Goal: Information Seeking & Learning: Find specific fact

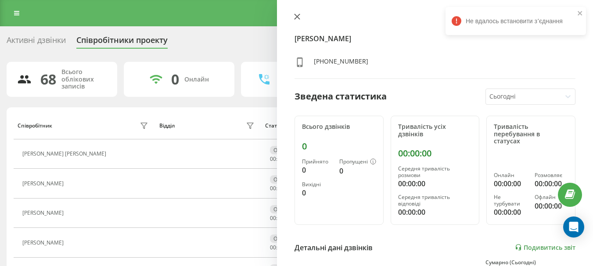
click at [296, 15] on icon at bounding box center [297, 17] width 6 height 6
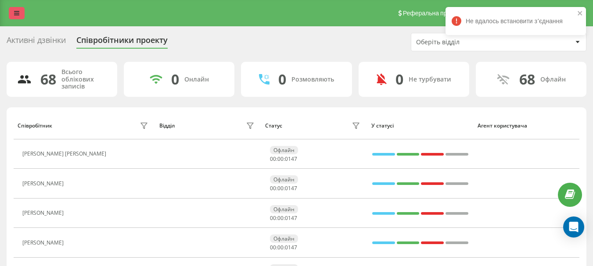
click at [18, 14] on icon at bounding box center [16, 13] width 5 height 6
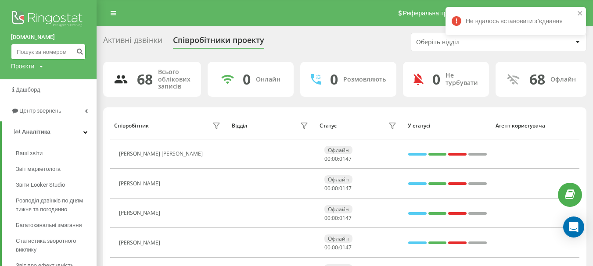
click at [37, 54] on input at bounding box center [48, 52] width 75 height 16
paste input "0506035516"
type input "0506035516"
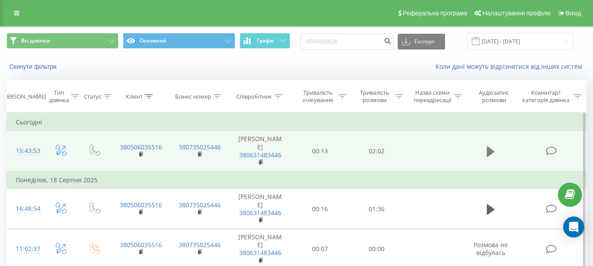
click at [490, 147] on icon at bounding box center [491, 152] width 8 height 11
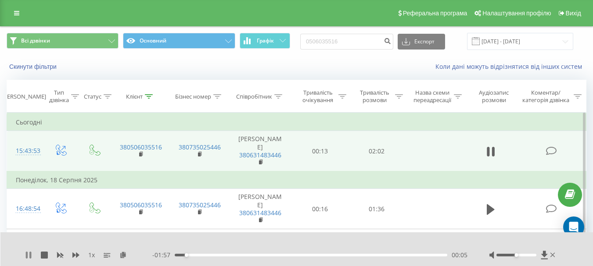
click at [30, 256] on icon at bounding box center [30, 255] width 2 height 7
click at [26, 255] on icon at bounding box center [28, 255] width 7 height 7
drag, startPoint x: 204, startPoint y: 257, endPoint x: 209, endPoint y: 255, distance: 5.4
click at [205, 256] on div "- 01:53 00:09 00:09" at bounding box center [309, 255] width 315 height 9
click at [215, 255] on div "00:18" at bounding box center [311, 255] width 273 height 3
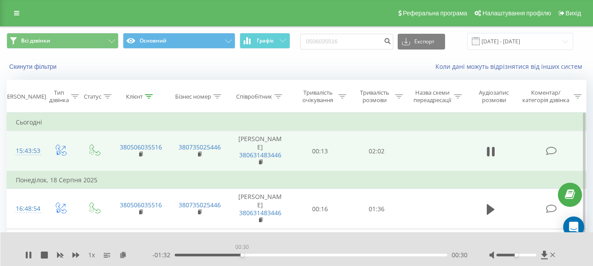
click at [242, 255] on div "00:30" at bounding box center [311, 255] width 273 height 3
click at [256, 255] on div "00:33" at bounding box center [311, 255] width 273 height 3
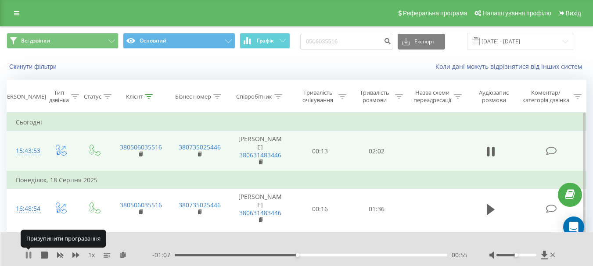
click at [29, 255] on icon at bounding box center [28, 255] width 7 height 7
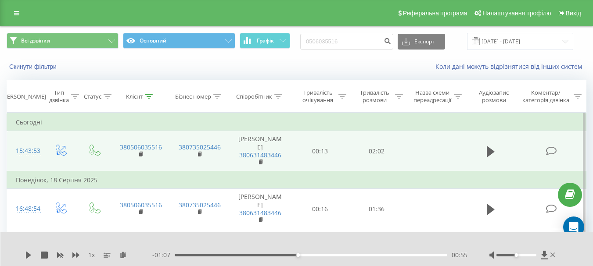
click at [294, 255] on div "00:55" at bounding box center [311, 255] width 273 height 3
click at [23, 256] on div "1 x - 01:08 00:53 00:53" at bounding box center [296, 250] width 593 height 34
click at [27, 255] on icon at bounding box center [28, 255] width 5 height 7
click at [292, 254] on div "00:57" at bounding box center [311, 255] width 273 height 3
click at [287, 256] on div "00:53" at bounding box center [311, 255] width 273 height 3
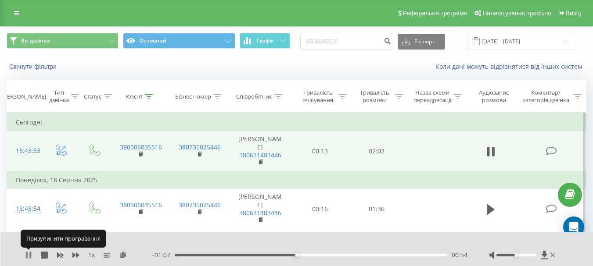
click at [26, 255] on icon at bounding box center [27, 255] width 2 height 7
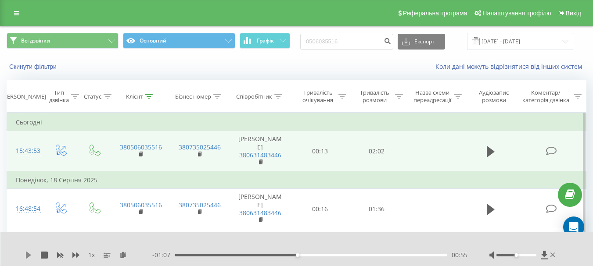
click at [27, 258] on icon at bounding box center [28, 255] width 5 height 7
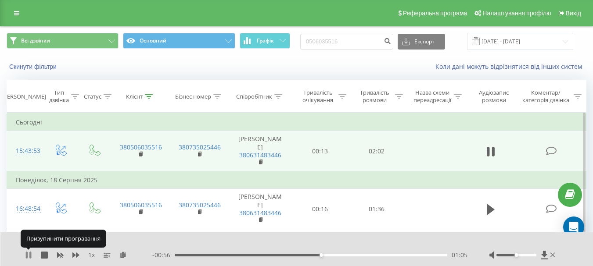
click at [29, 256] on icon at bounding box center [28, 255] width 7 height 7
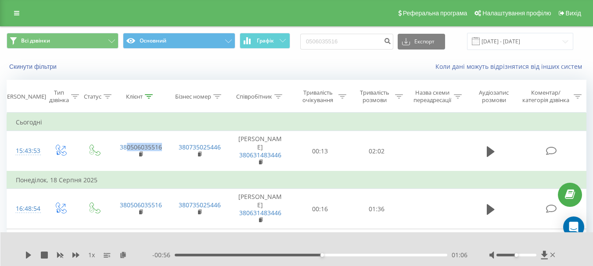
drag, startPoint x: 162, startPoint y: 144, endPoint x: 181, endPoint y: 14, distance: 130.4
click at [131, 145] on td "380506035516" at bounding box center [140, 151] width 59 height 40
